Goal: Answer question/provide support: Share knowledge or assist other users

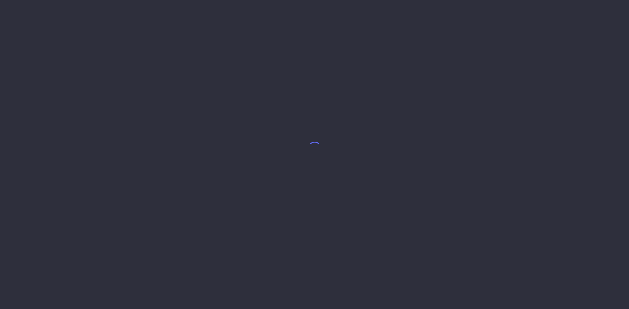
select select "8"
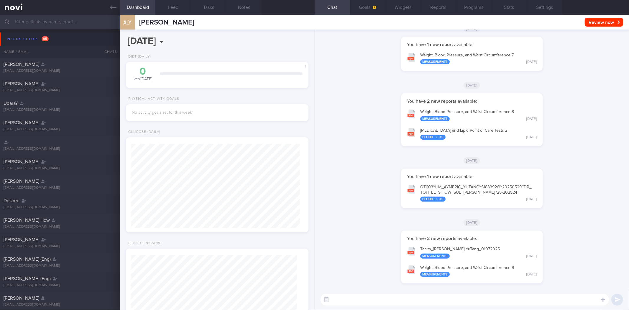
click at [111, 7] on icon at bounding box center [113, 7] width 6 height 6
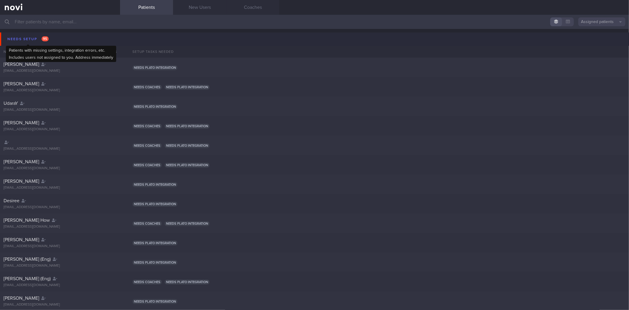
click at [46, 38] on span "95" at bounding box center [45, 38] width 7 height 5
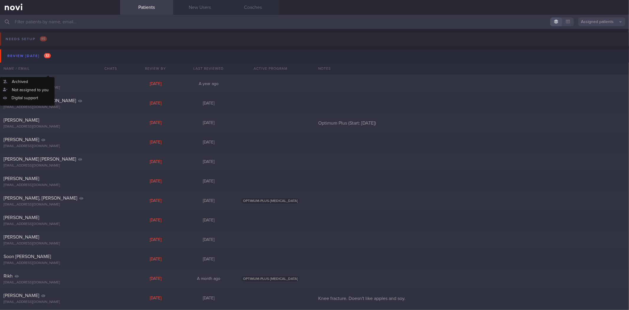
click at [52, 52] on button "Review [DATE] 32" at bounding box center [315, 55] width 631 height 13
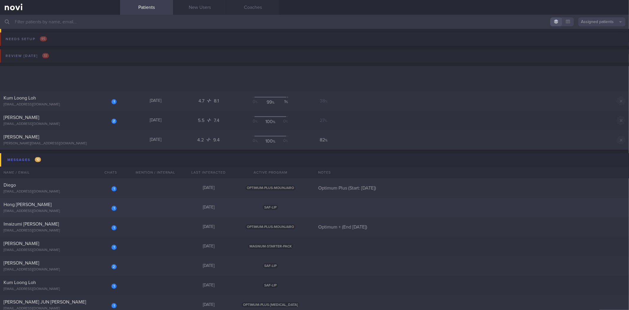
scroll to position [98, 0]
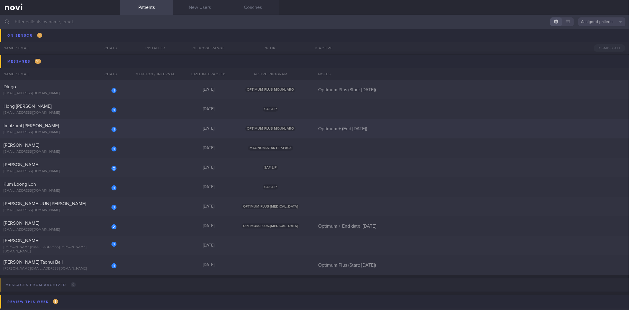
click at [85, 130] on div "[EMAIL_ADDRESS][DOMAIN_NAME]" at bounding box center [60, 132] width 113 height 4
select select "8"
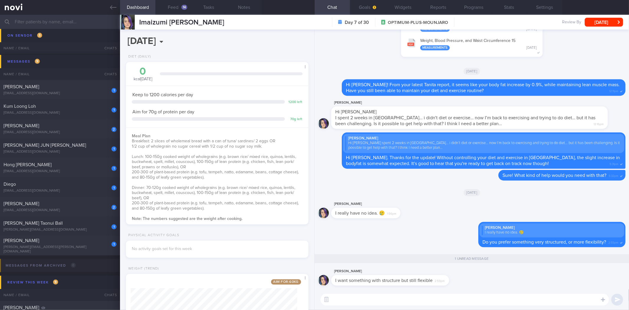
scroll to position [92, 167]
click at [417, 303] on textarea at bounding box center [465, 299] width 288 height 12
click at [593, 281] on label at bounding box center [595, 282] width 12 height 12
click at [0, 0] on input "file" at bounding box center [0, 0] width 0 height 0
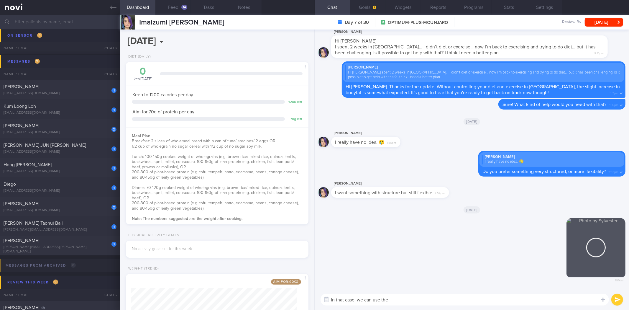
click at [413, 300] on textarea "In that case, we can use the" at bounding box center [465, 299] width 288 height 12
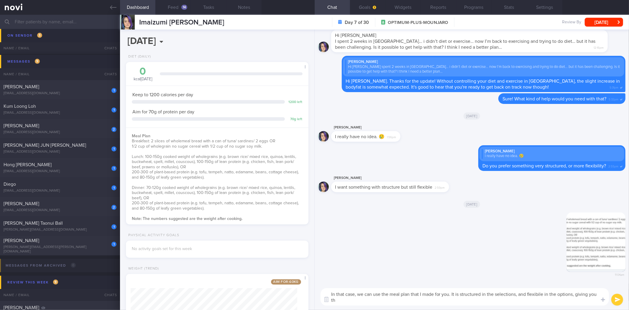
scroll to position [0, 0]
type textarea "In that case, we can use the meal plan that I made for you. It is structured in…"
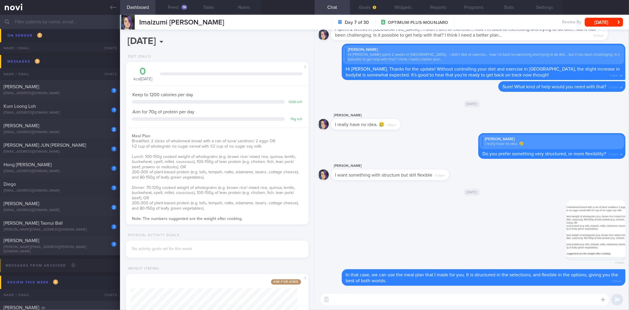
click at [417, 296] on textarea at bounding box center [465, 299] width 288 height 12
click at [594, 21] on button "[DATE]" at bounding box center [604, 22] width 38 height 9
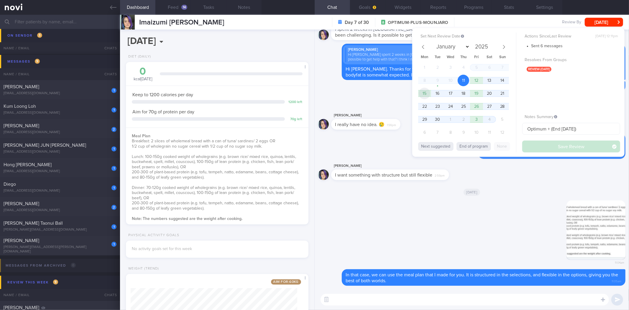
click at [423, 96] on span "15" at bounding box center [425, 94] width 12 height 12
click at [567, 150] on button "Save Review" at bounding box center [571, 146] width 98 height 12
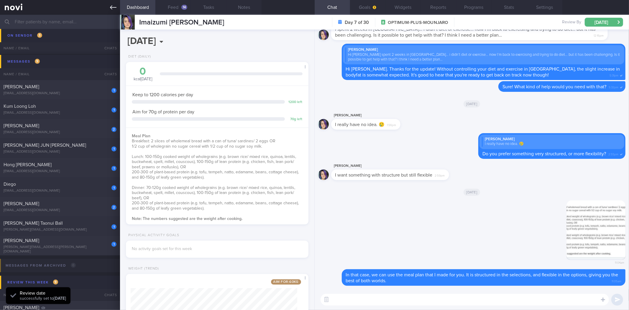
drag, startPoint x: 111, startPoint y: 6, endPoint x: 101, endPoint y: 0, distance: 11.9
click at [111, 6] on icon at bounding box center [113, 7] width 6 height 4
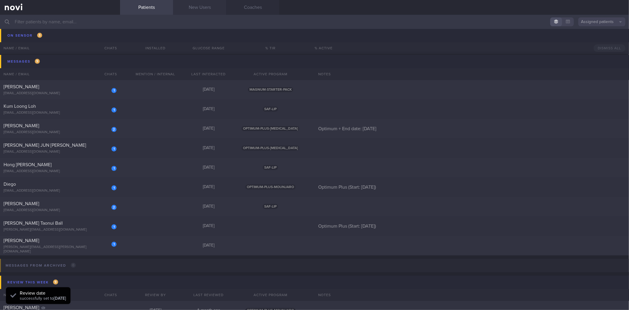
click at [208, 8] on link "New Users" at bounding box center [199, 7] width 53 height 15
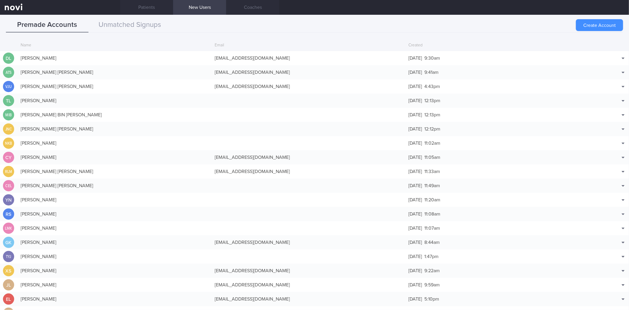
click at [607, 24] on button "Create Account" at bounding box center [599, 25] width 47 height 12
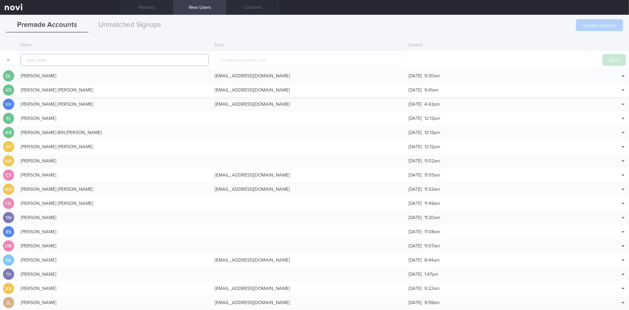
scroll to position [14, 0]
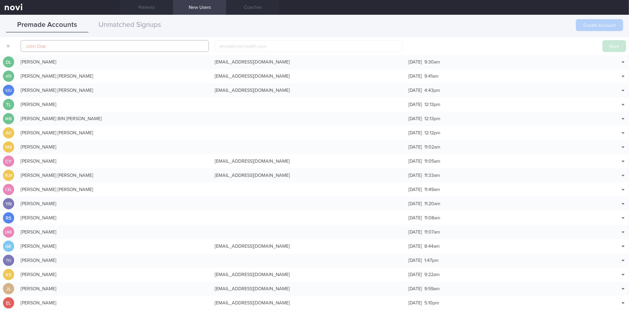
click at [167, 45] on input "text" at bounding box center [115, 46] width 188 height 12
paste input "[PERSON_NAME]"
click at [36, 45] on input "[PERSON_NAME]" at bounding box center [115, 46] width 188 height 12
type input "[PERSON_NAME]"
click at [272, 47] on input "email" at bounding box center [309, 46] width 188 height 12
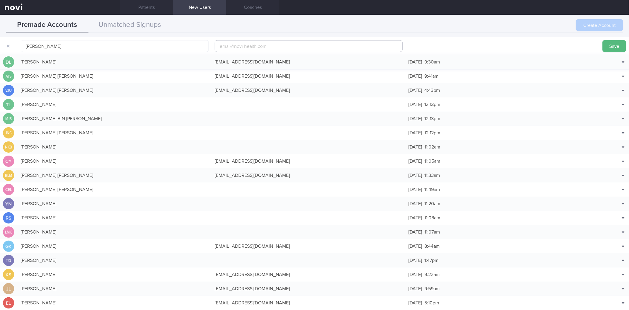
paste input "[EMAIL_ADDRESS][DOMAIN_NAME]"
type input "[EMAIL_ADDRESS][DOMAIN_NAME]"
click at [611, 51] on button "Save" at bounding box center [614, 46] width 24 height 12
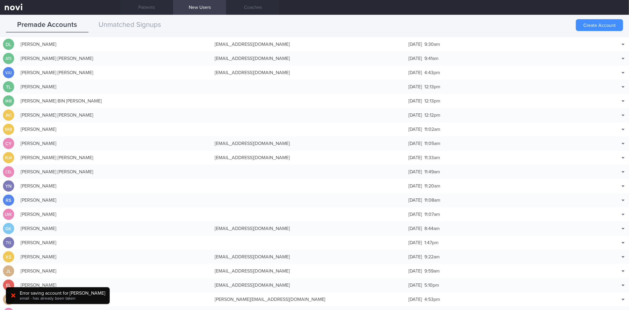
click at [605, 24] on button "Create Account" at bounding box center [599, 25] width 47 height 12
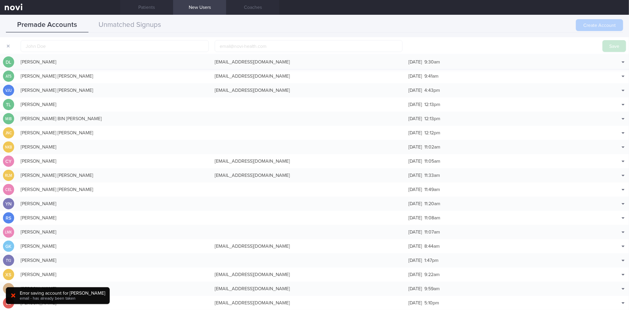
scroll to position [18, 0]
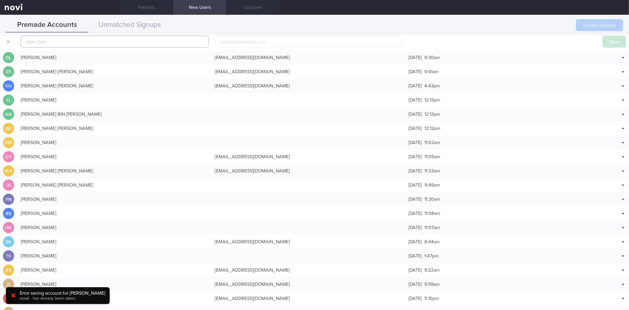
click at [74, 39] on input "text" at bounding box center [115, 42] width 188 height 12
type input "[PERSON_NAME]"
click at [602, 36] on button "Save" at bounding box center [614, 42] width 24 height 12
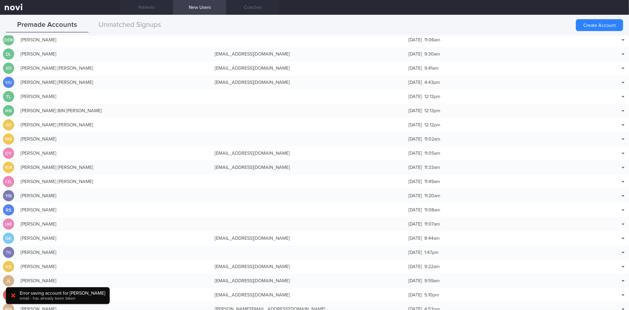
scroll to position [15, 0]
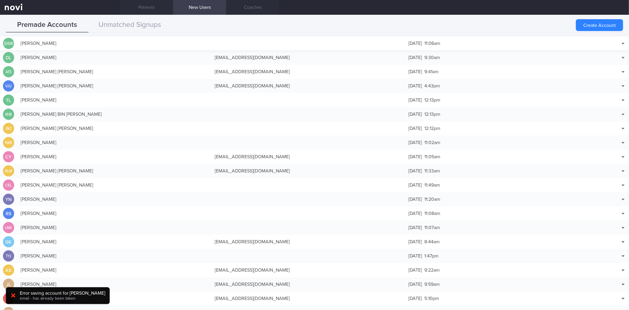
click at [227, 45] on div at bounding box center [309, 43] width 194 height 6
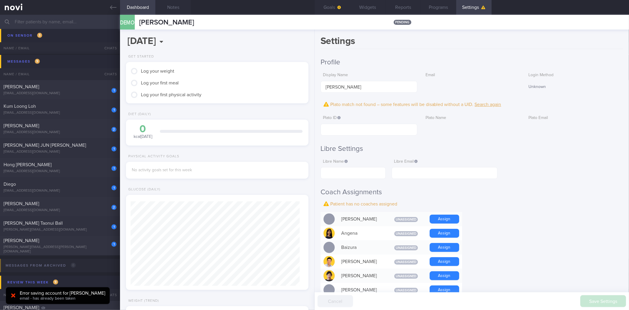
scroll to position [84, 169]
drag, startPoint x: 390, startPoint y: 132, endPoint x: 557, endPoint y: 206, distance: 183.2
click at [389, 132] on input "text" at bounding box center [369, 130] width 97 height 12
paste input "1cd86190712044e9b107ddcd6c3aa85f"
type input "1cd86190712044e9b107ddcd6c3aa85f"
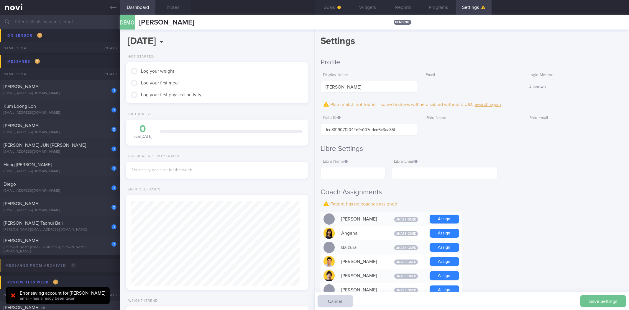
click at [602, 299] on button "Save Settings" at bounding box center [603, 301] width 46 height 12
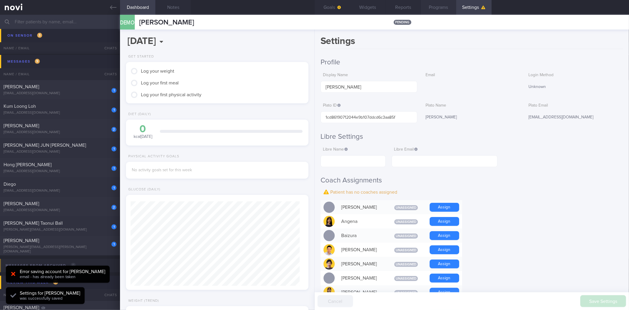
click at [432, 8] on button "Programs" at bounding box center [438, 7] width 35 height 15
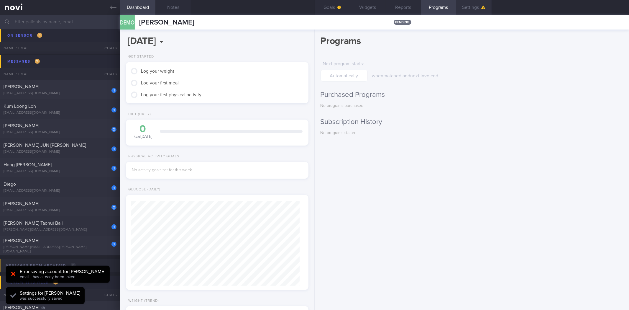
click at [479, 12] on button "Settings" at bounding box center [473, 7] width 35 height 15
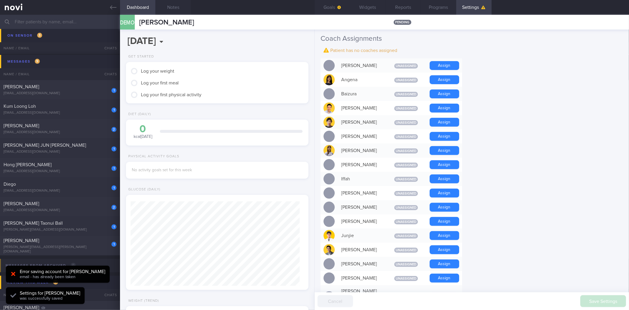
scroll to position [196, 0]
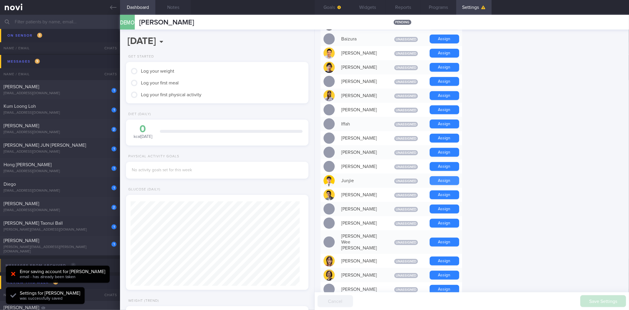
click at [430, 180] on button "Assign" at bounding box center [444, 180] width 29 height 9
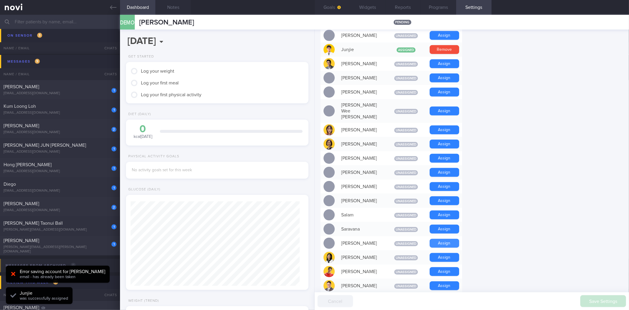
scroll to position [84, 169]
click at [443, 267] on button "Assign" at bounding box center [444, 271] width 29 height 9
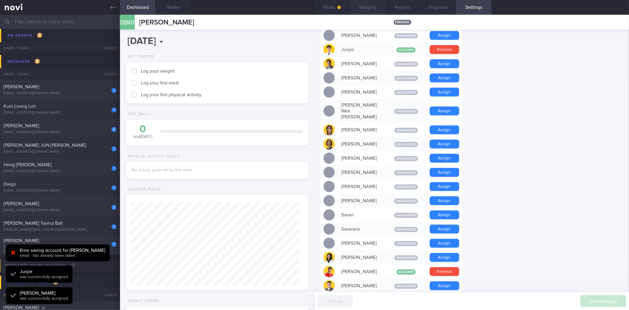
click at [365, 6] on button "Widgets" at bounding box center [367, 7] width 35 height 15
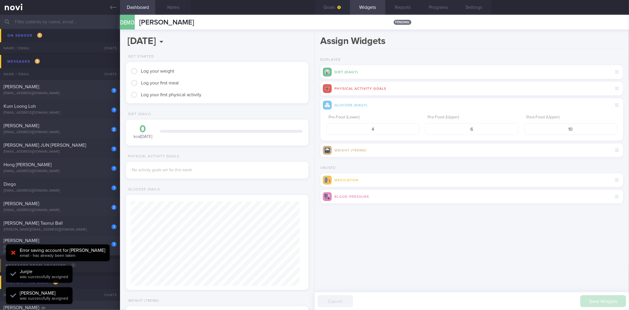
scroll to position [84, 169]
drag, startPoint x: 579, startPoint y: 133, endPoint x: 555, endPoint y: 131, distance: 24.0
click at [555, 131] on input "10" at bounding box center [570, 129] width 93 height 12
type input "8"
click at [321, 211] on button "submit" at bounding box center [321, 211] width 0 height 0
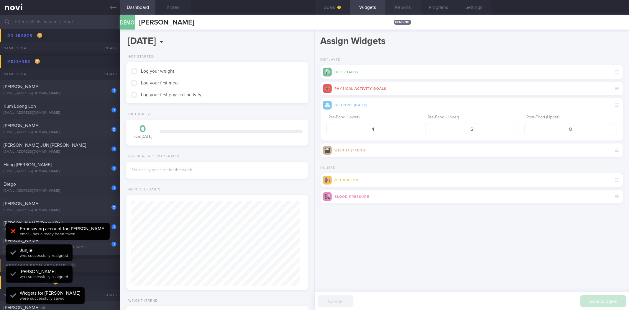
click at [391, 5] on button "Reports" at bounding box center [402, 7] width 35 height 15
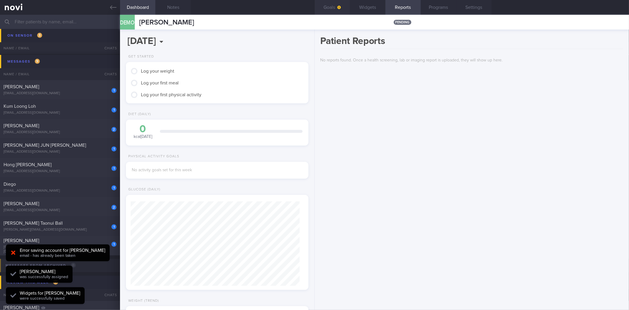
click at [341, 4] on button "Goals" at bounding box center [332, 7] width 35 height 15
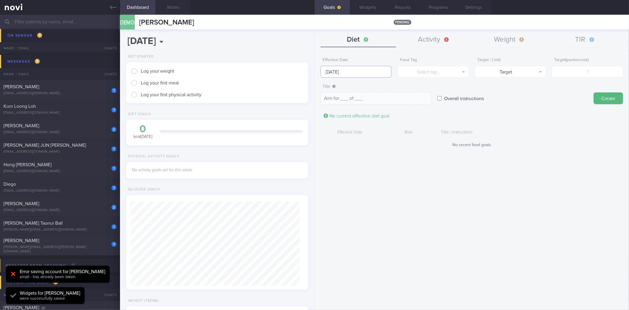
click at [367, 67] on input "[DATE]" at bounding box center [356, 72] width 71 height 12
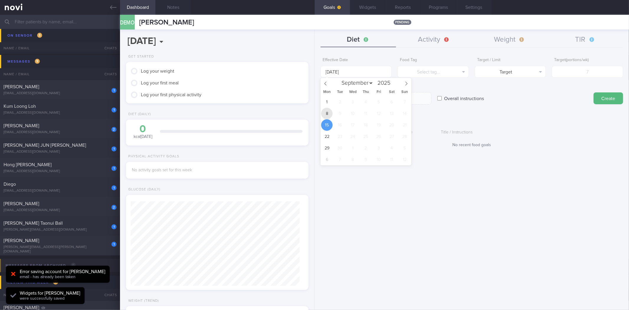
click at [329, 115] on span "8" at bounding box center [327, 114] width 12 height 12
type input "[DATE]"
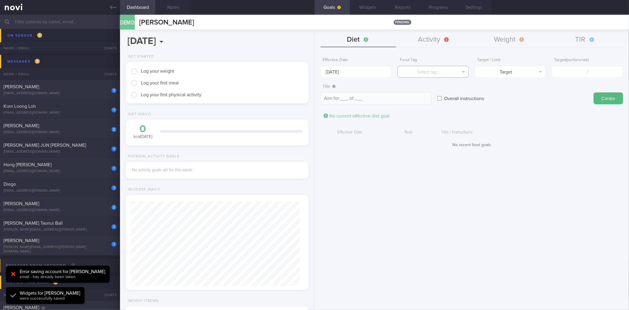
click at [436, 71] on button "Select tag..." at bounding box center [433, 72] width 71 height 12
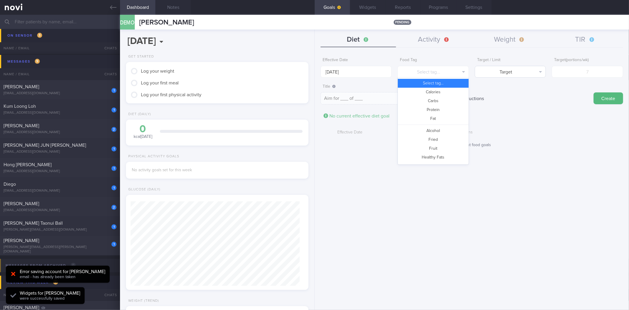
click at [442, 93] on button "Calories" at bounding box center [433, 92] width 71 height 9
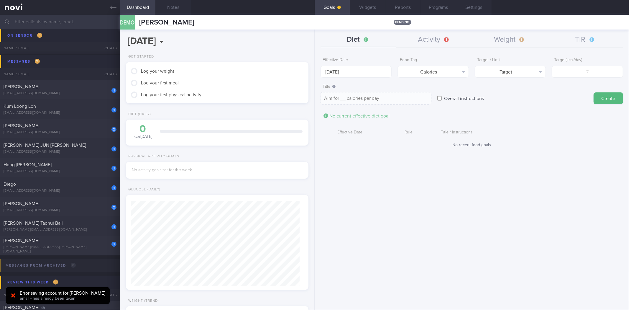
click at [525, 63] on label "Target / Limit" at bounding box center [510, 60] width 67 height 5
drag, startPoint x: 524, startPoint y: 67, endPoint x: 523, endPoint y: 83, distance: 15.9
click at [524, 68] on button "Target" at bounding box center [510, 72] width 71 height 12
click at [522, 93] on button "Limit" at bounding box center [510, 92] width 71 height 9
type textarea "Keep to __ calories per day"
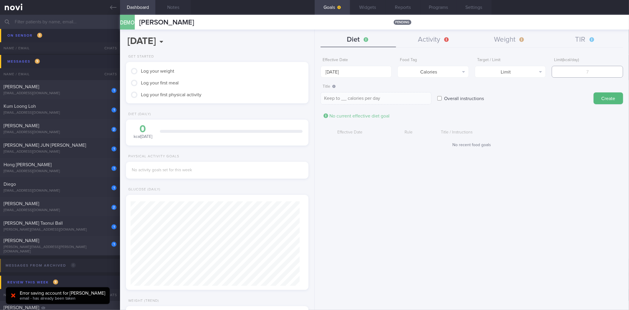
click at [583, 71] on input "number" at bounding box center [587, 72] width 71 height 12
type input "1"
type textarea "Keep to 1 calories per day"
type input "15"
type textarea "Keep to 15 calories per day"
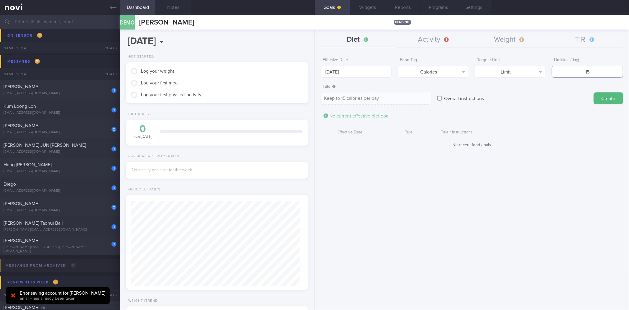
type input "150"
type textarea "Keep to 150 calories per day"
type input "1500"
type textarea "Keep to 1500 calories per day"
type input "1500"
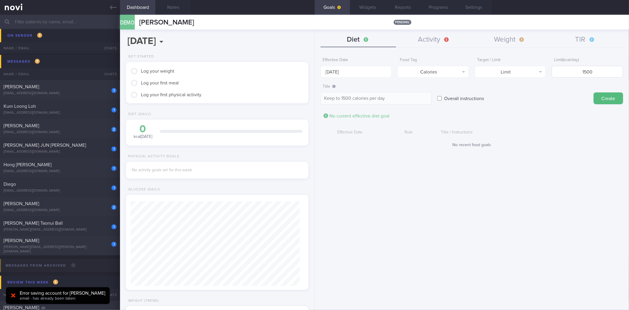
click at [594, 92] on button "Create" at bounding box center [608, 98] width 29 height 12
type input "[DATE]"
type textarea "Aim for ___ of ___"
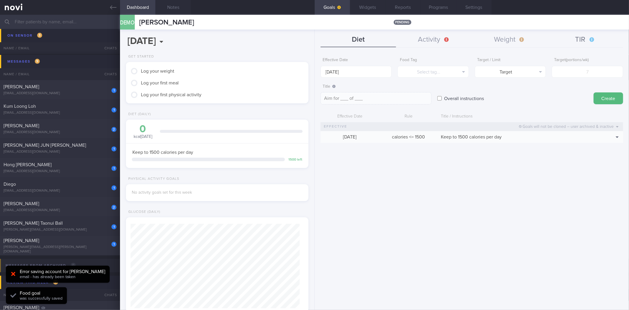
click at [591, 42] on button "TIR" at bounding box center [585, 39] width 76 height 15
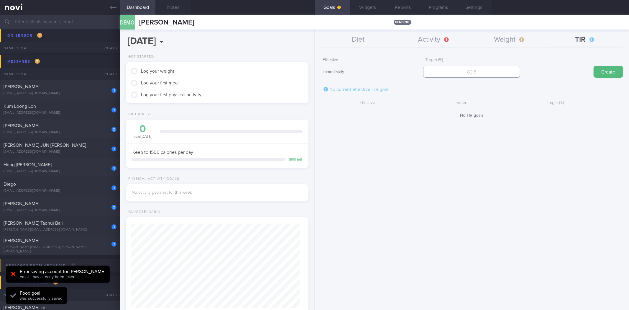
click at [512, 71] on input "number" at bounding box center [471, 72] width 97 height 12
type input "95"
click at [594, 66] on button "Create" at bounding box center [608, 72] width 29 height 12
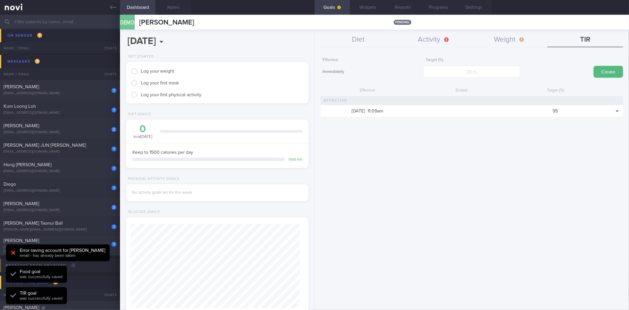
click at [435, 30] on div "Diet Activity Weight TIR Effective Date [DATE] Food Tag Select tag... Select ta…" at bounding box center [472, 169] width 314 height 280
click at [431, 42] on button "Activity" at bounding box center [434, 39] width 76 height 15
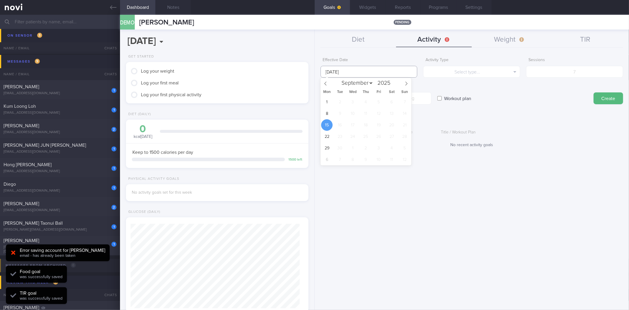
click at [369, 71] on input "[DATE]" at bounding box center [369, 72] width 97 height 12
click at [329, 118] on span "8" at bounding box center [327, 114] width 12 height 12
type input "[DATE]"
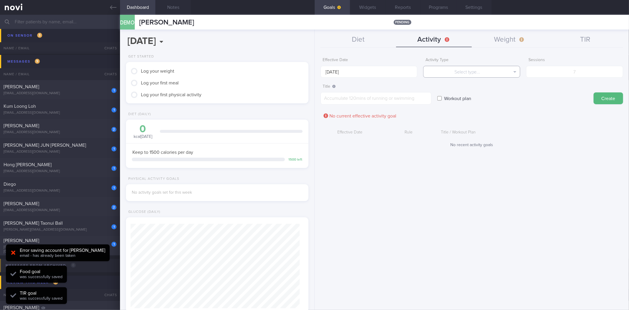
click at [473, 75] on button "Select type..." at bounding box center [471, 72] width 97 height 12
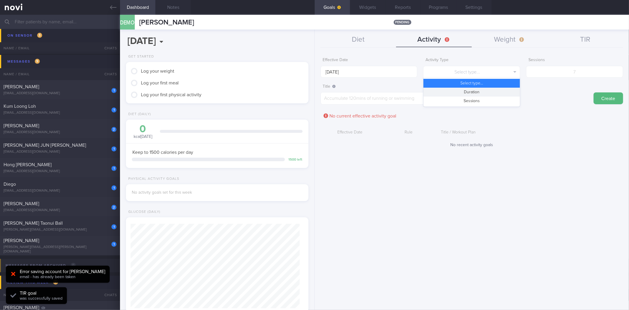
click at [469, 91] on button "Duration" at bounding box center [471, 92] width 96 height 9
click at [585, 68] on input "number" at bounding box center [574, 72] width 97 height 12
type input "90"
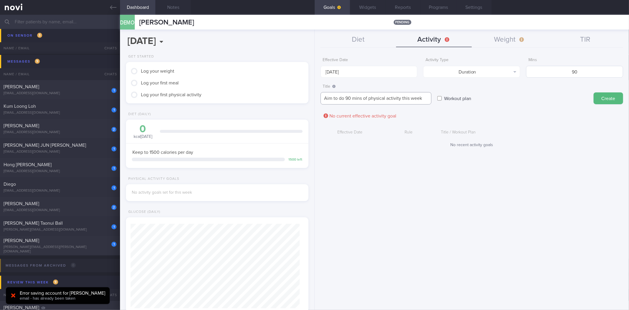
type textarea "Aim to do 90 mins of physical activity this week"
click at [594, 92] on button "Create" at bounding box center [608, 98] width 29 height 12
type input "[DATE]"
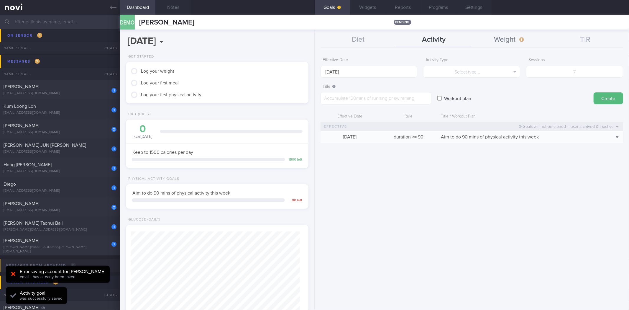
click at [515, 47] on button "Weight" at bounding box center [510, 39] width 76 height 15
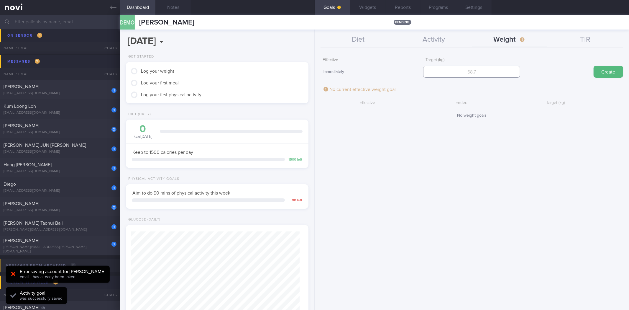
click at [463, 74] on input "number" at bounding box center [471, 72] width 97 height 12
type input "77"
click at [594, 66] on button "Create" at bounding box center [608, 72] width 29 height 12
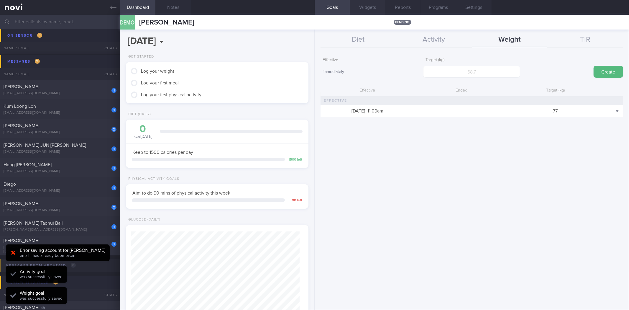
click at [375, 10] on button "Widgets" at bounding box center [367, 7] width 35 height 15
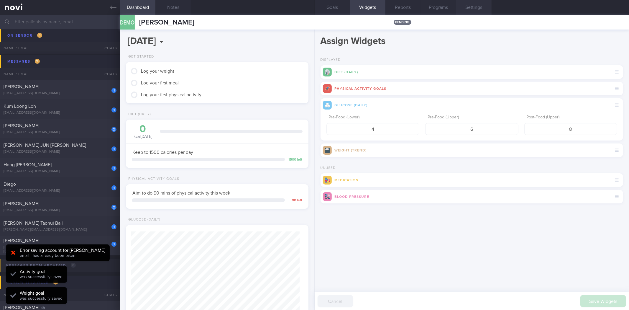
click at [469, 7] on button "Settings" at bounding box center [473, 7] width 35 height 15
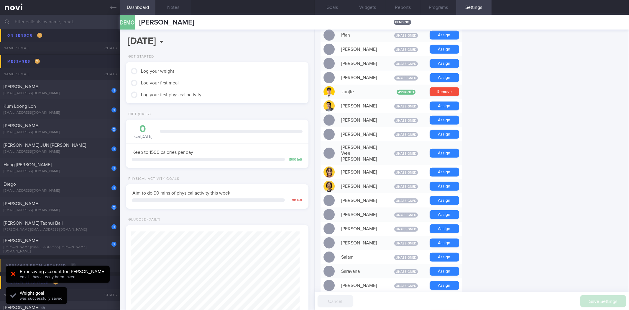
scroll to position [219, 0]
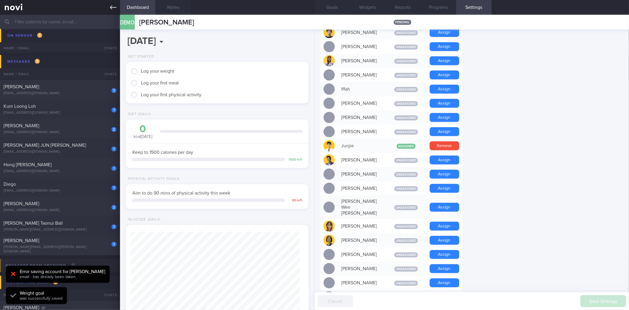
click at [111, 4] on link at bounding box center [60, 7] width 120 height 15
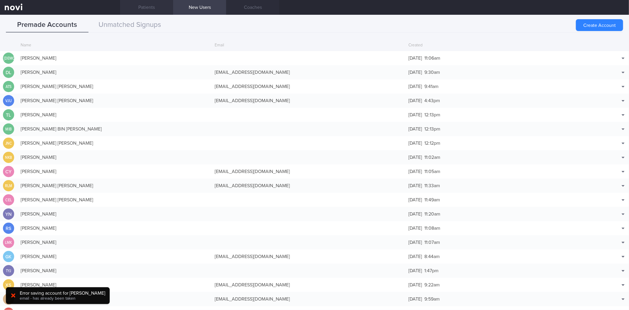
click at [142, 7] on link "Patients" at bounding box center [146, 7] width 53 height 15
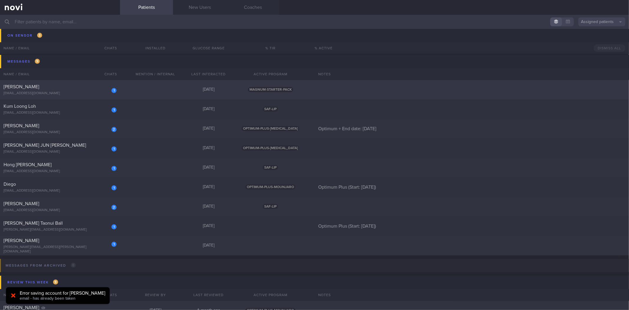
click at [45, 87] on div "[PERSON_NAME]" at bounding box center [59, 87] width 111 height 6
select select "8"
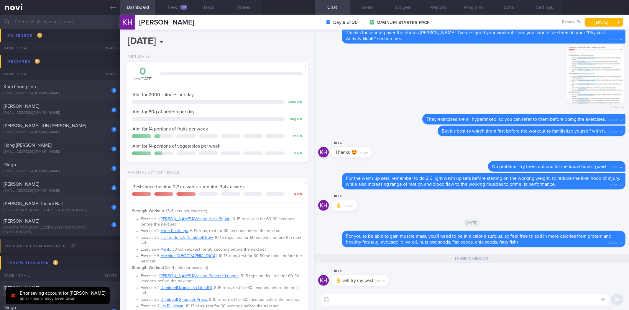
click at [379, 298] on textarea at bounding box center [465, 299] width 288 height 12
click at [179, 14] on button "Feed 88" at bounding box center [172, 7] width 35 height 15
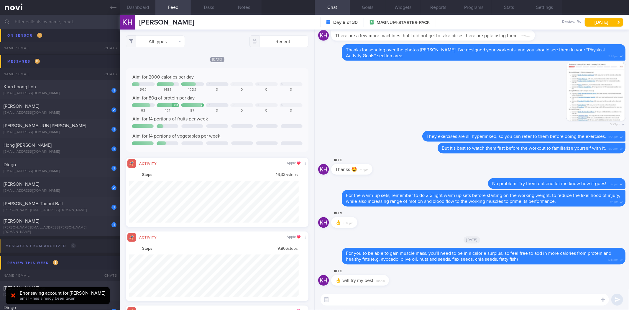
scroll to position [42, 170]
click at [173, 42] on button "All types" at bounding box center [155, 41] width 59 height 12
click at [161, 63] on button "Activity" at bounding box center [155, 61] width 58 height 9
checkbox input "false"
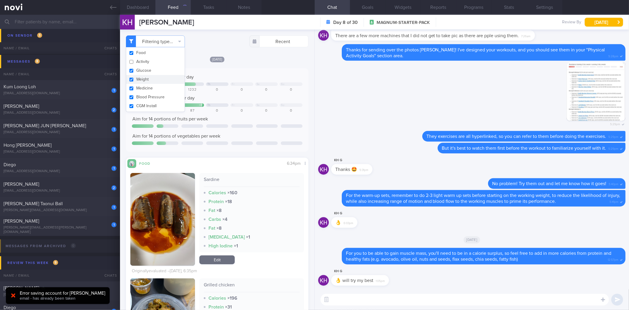
click at [158, 78] on button "Weight" at bounding box center [155, 79] width 58 height 9
checkbox input "false"
click at [267, 63] on div "[DATE] Aim for 2000 calories per day Th Fr Sa Su 562 1483 1232 0 0 0 0 Aim for …" at bounding box center [217, 289] width 182 height 467
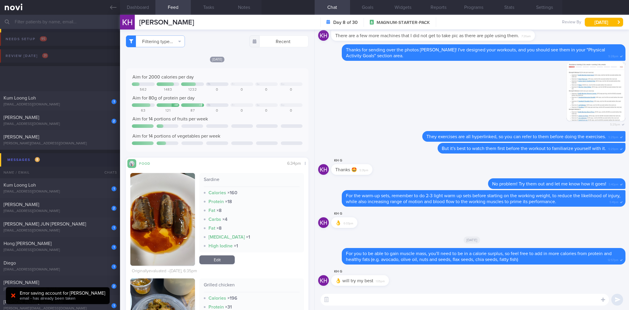
select select "8"
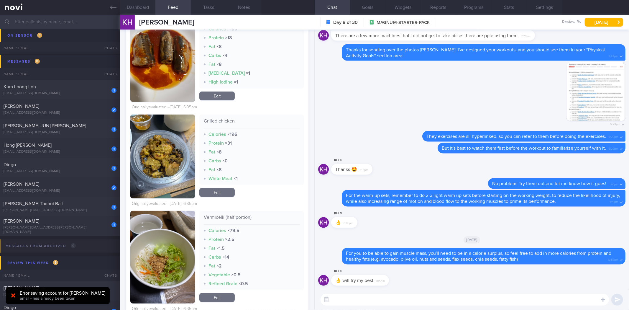
click at [434, 302] on textarea at bounding box center [465, 299] width 288 height 12
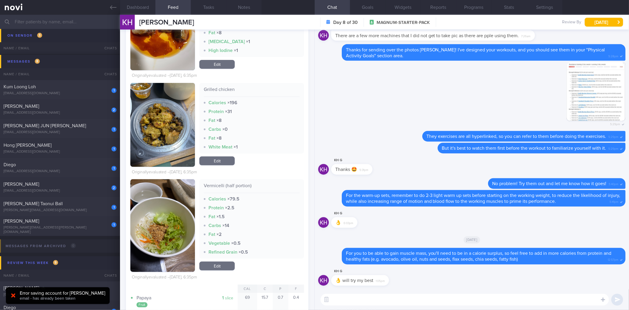
scroll to position [196, 0]
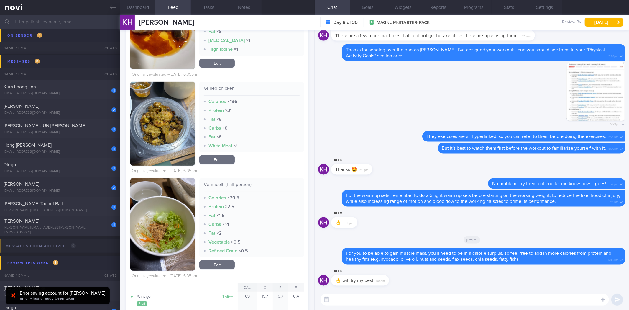
drag, startPoint x: 225, startPoint y: 216, endPoint x: 261, endPoint y: 240, distance: 42.9
click at [261, 240] on div "Vegetable × 0.5" at bounding box center [252, 242] width 96 height 6
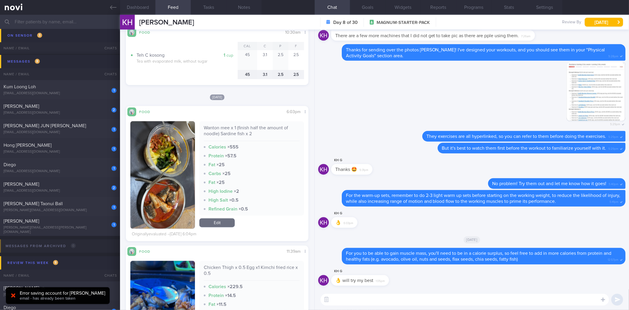
scroll to position [819, 0]
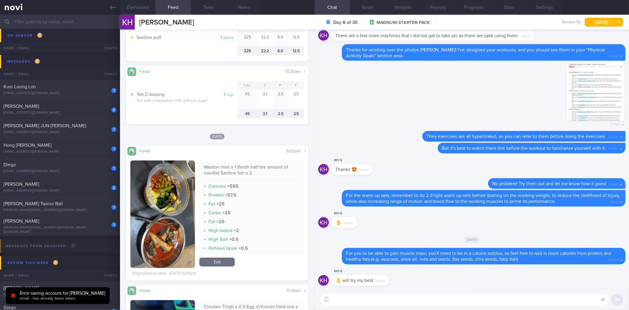
click at [370, 299] on textarea at bounding box center [465, 299] width 288 height 12
drag, startPoint x: 389, startPoint y: 282, endPoint x: 543, endPoint y: 278, distance: 154.6
click at [543, 278] on div "KH G 👌 will try my best 1:05pm" at bounding box center [471, 278] width 307 height 21
click at [455, 276] on div "KH G 👌 will try my best 1:05pm" at bounding box center [471, 278] width 307 height 21
click at [402, 286] on div "KH G 👌 will try my best 1:05pm" at bounding box center [471, 278] width 307 height 21
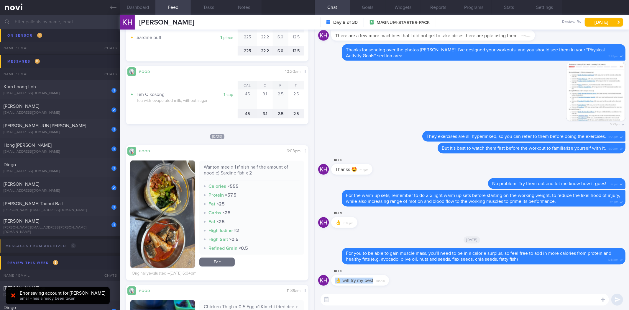
scroll to position [0, 0]
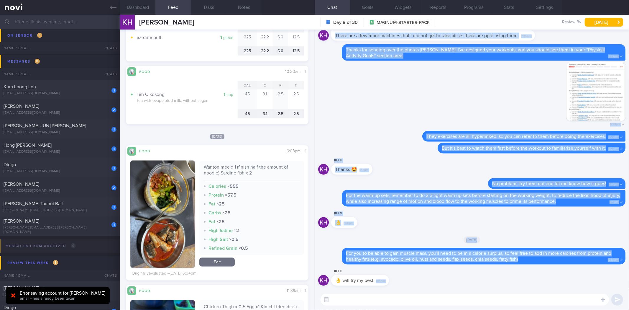
drag, startPoint x: 387, startPoint y: 283, endPoint x: 399, endPoint y: 285, distance: 11.6
click at [412, 290] on div "KH G 👌 will try my best 1:05pm Delete For you to be able to gain muscle mass, y…" at bounding box center [472, 169] width 314 height 280
click at [390, 281] on div "KH G 👌 will try my best 1:05pm" at bounding box center [368, 277] width 75 height 18
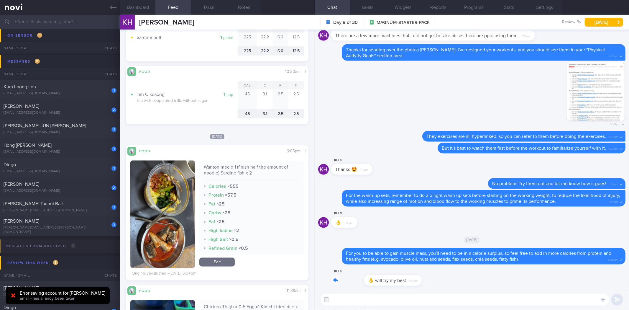
click at [479, 286] on div "KH G 👌 will try my best 1:05pm" at bounding box center [471, 278] width 307 height 21
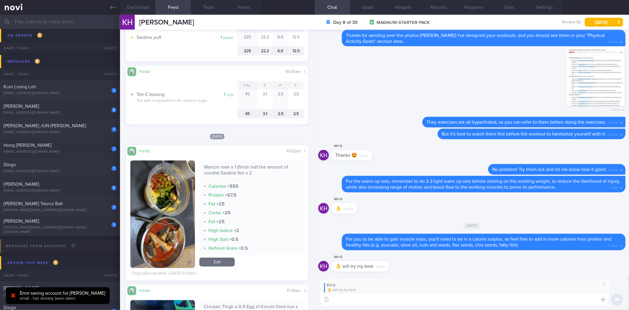
click at [437, 301] on textarea at bounding box center [465, 299] width 288 height 12
type textarea "👍."
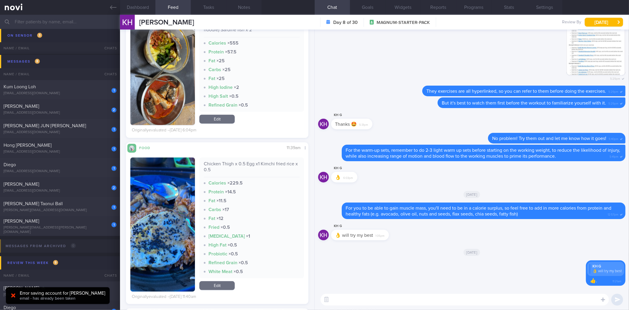
scroll to position [917, 0]
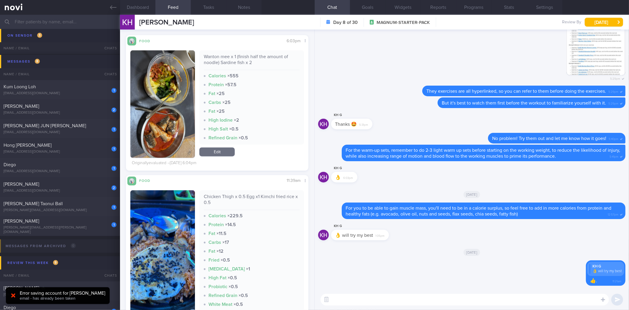
click at [355, 298] on textarea at bounding box center [465, 299] width 288 height 12
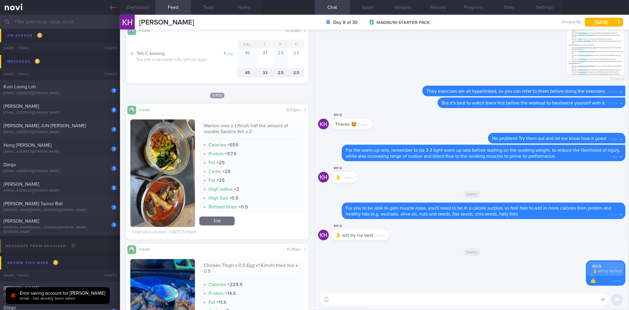
scroll to position [852, 0]
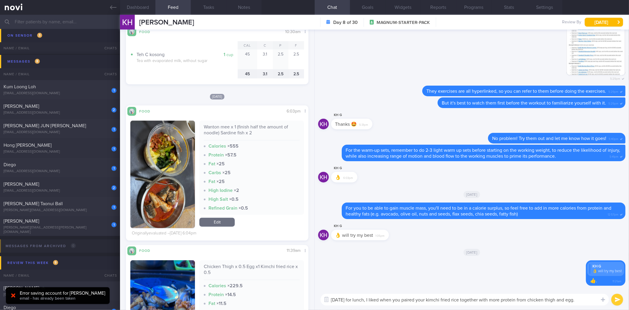
type textarea "On Tuesday for lunch, I liked when you paired your kimchi fried rice together w…"
click at [592, 301] on textarea "On Tuesday for lunch, I liked when you paired your kimchi fried rice together w…" at bounding box center [465, 299] width 288 height 12
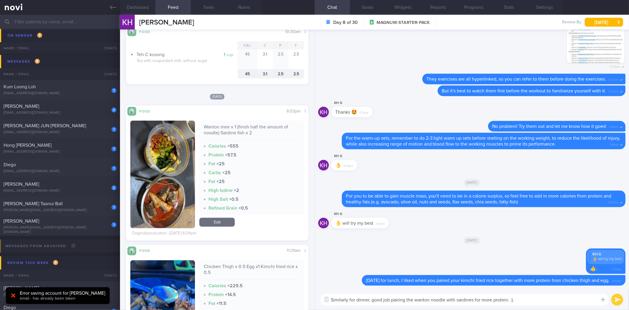
type textarea "Similarly for dinner, good job pairing the wanton noodle with sardines for more…"
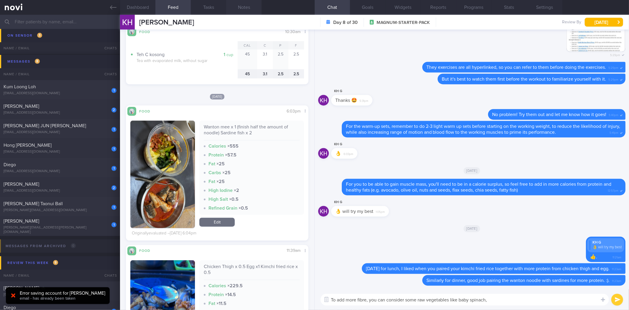
click at [234, 11] on button "Notes" at bounding box center [243, 7] width 35 height 15
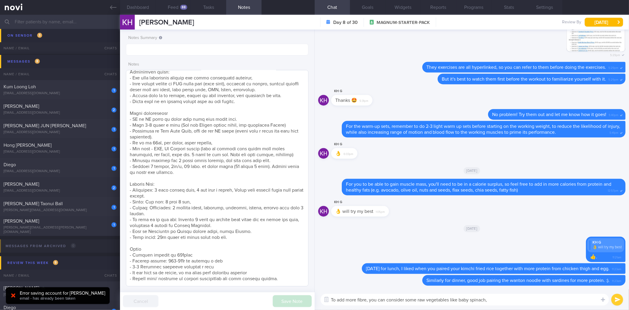
scroll to position [52, 0]
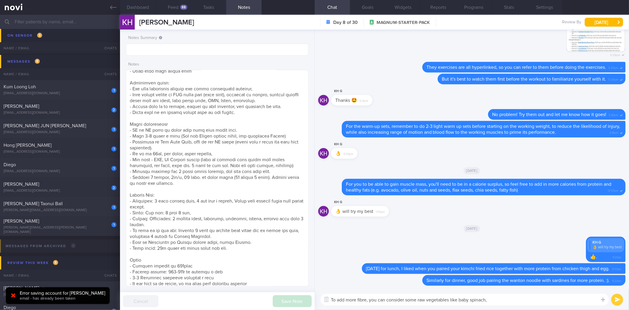
click at [509, 299] on textarea "To add more fibre, you can consider some raw vegetables like baby spinach," at bounding box center [465, 299] width 288 height 12
type textarea "To add more fibre, you can consider some raw vegetables like baby spinach, roma…"
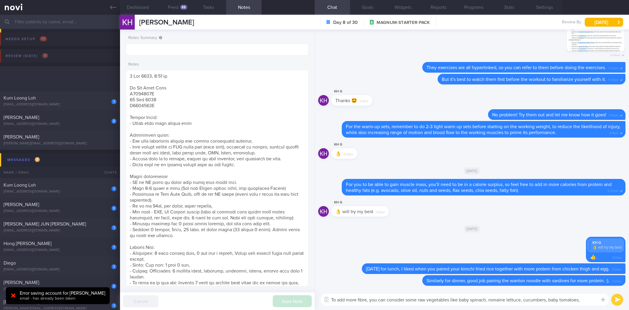
select select "8"
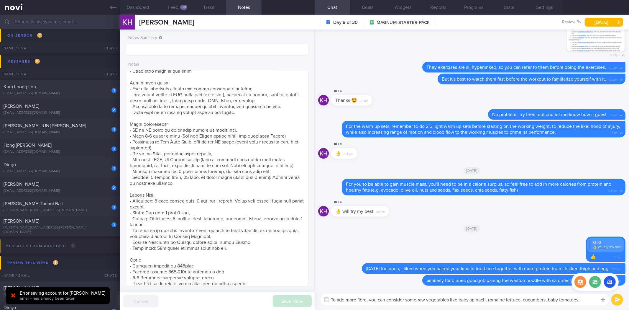
drag, startPoint x: 459, startPoint y: 298, endPoint x: 600, endPoint y: 298, distance: 140.4
click at [600, 298] on div "Chat Templates Admin CGM Weight Nutrition Physical Activity Infographics Articl…" at bounding box center [472, 299] width 314 height 21
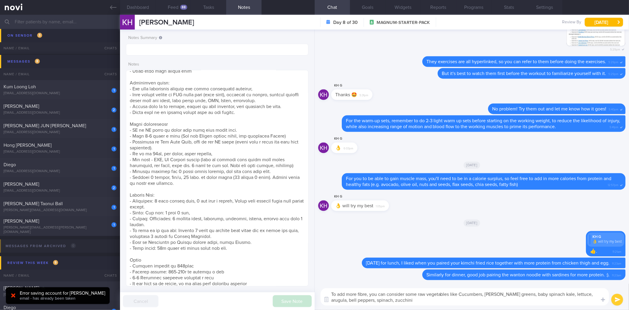
click at [462, 291] on textarea "To add more fibre, you can consider some raw vegetables like Cucumbers, collard…" at bounding box center [465, 296] width 288 height 17
type textarea "To add more fibre, you can consider some raw vegetables like cucumbers, collard…"
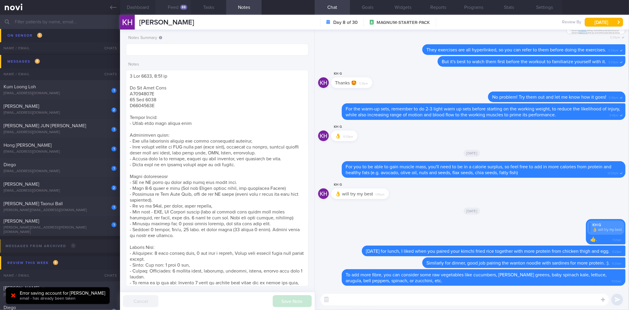
click at [169, 4] on button "Feed 88" at bounding box center [172, 7] width 35 height 15
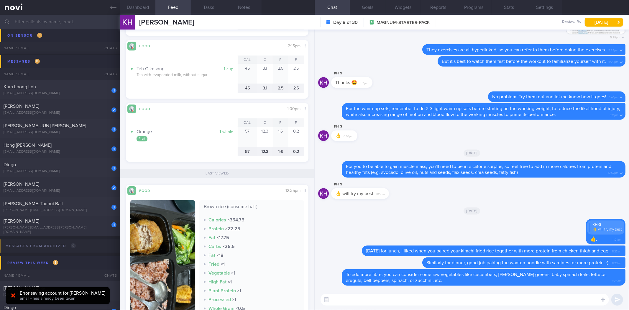
scroll to position [520, 0]
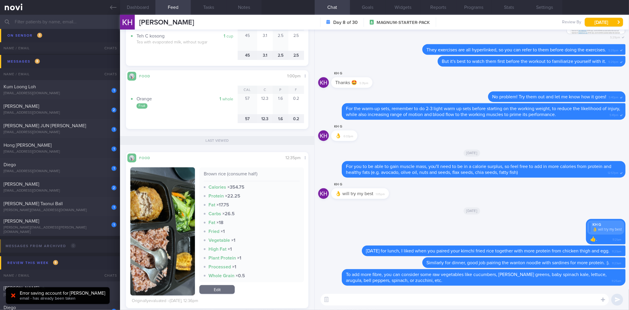
click at [369, 304] on textarea at bounding box center [465, 299] width 288 height 12
click at [164, 219] on button "button" at bounding box center [162, 231] width 65 height 128
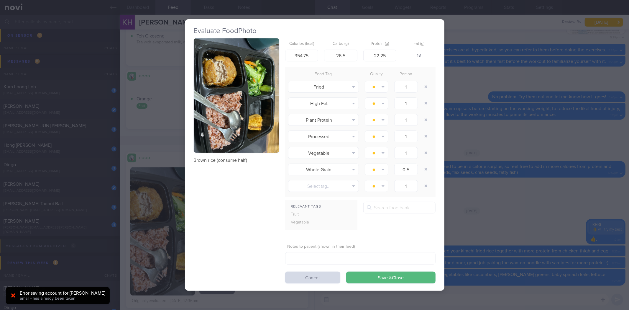
click at [262, 137] on img "button" at bounding box center [237, 95] width 86 height 114
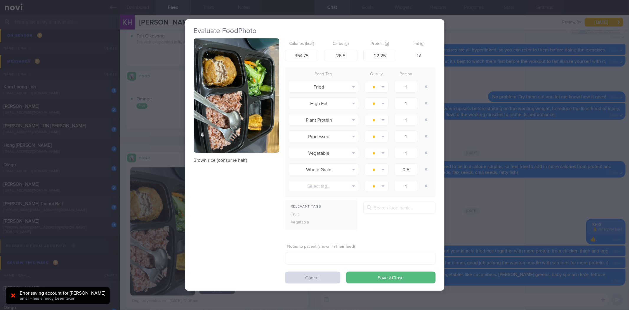
click at [541, 213] on div "Evaluate Food Photo Brown rice (consume half) Calories (kcal) 354.75 Carbs (g) …" at bounding box center [314, 155] width 629 height 310
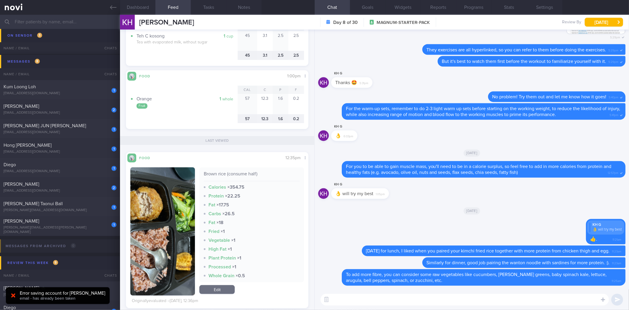
click at [420, 301] on textarea at bounding box center [465, 299] width 288 height 12
type textarea "Yesterday's lunch was also quite balanced, similar to dinner as well. Nice work!"
